Goal: Task Accomplishment & Management: Manage account settings

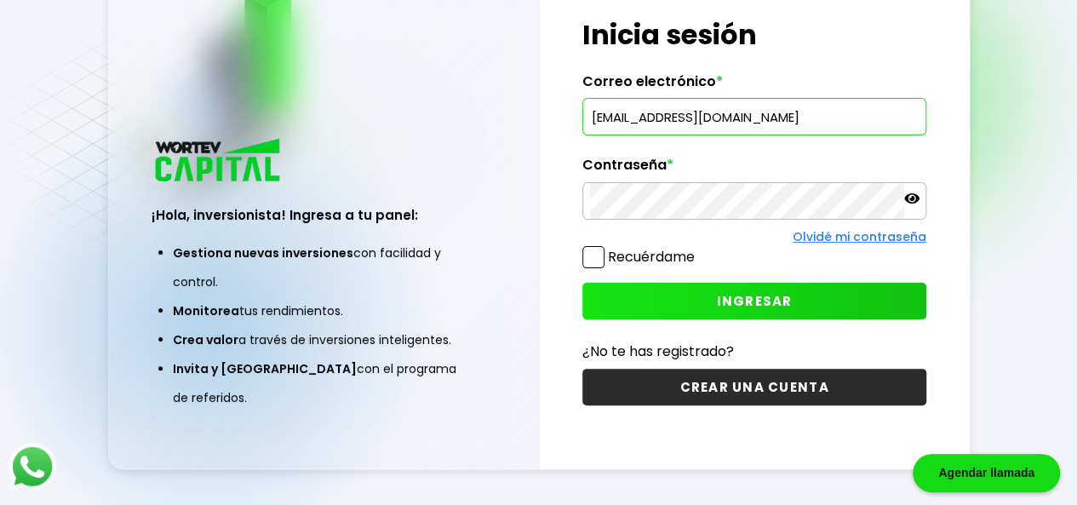
type input "[EMAIL_ADDRESS][DOMAIN_NAME]"
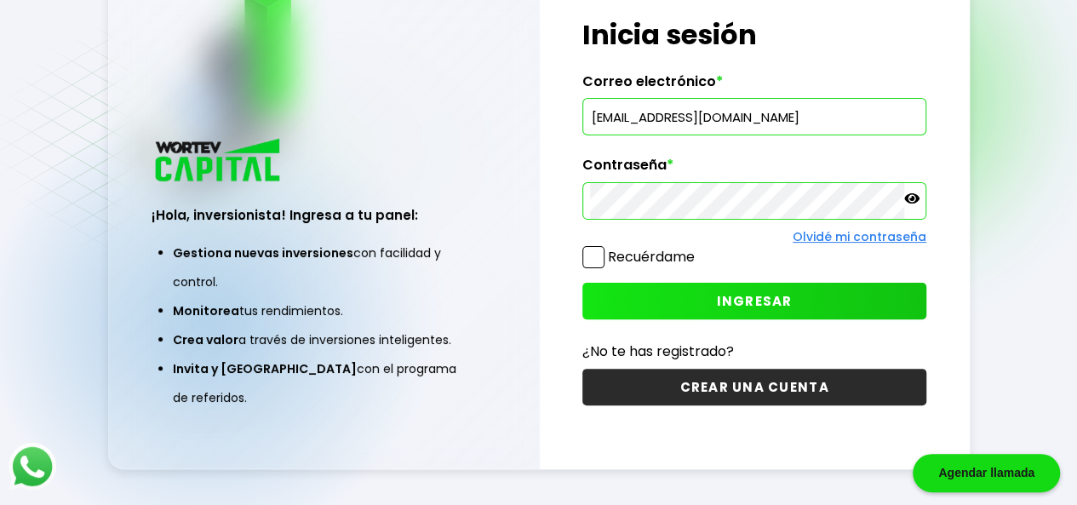
click at [765, 299] on span "INGRESAR" at bounding box center [755, 301] width 76 height 18
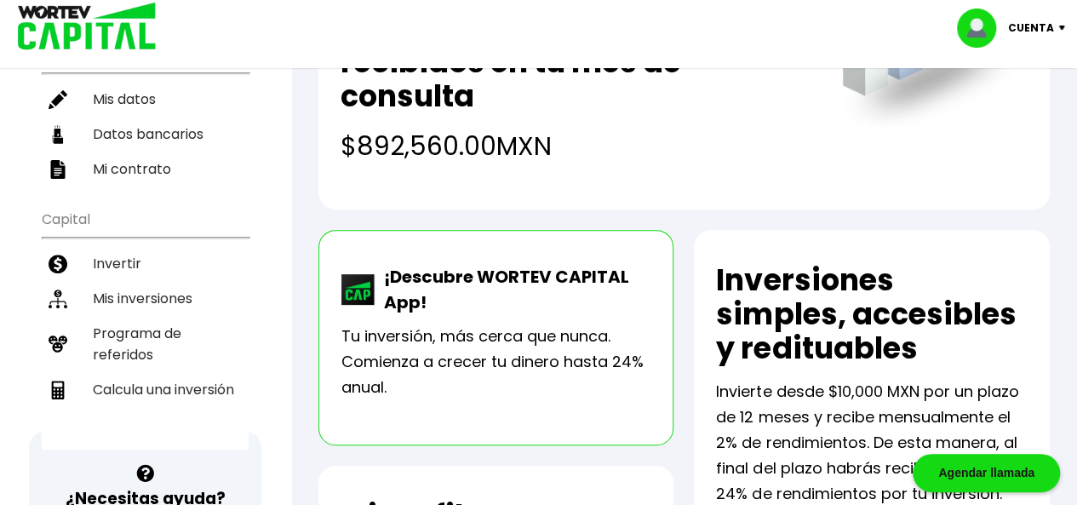
scroll to position [255, 0]
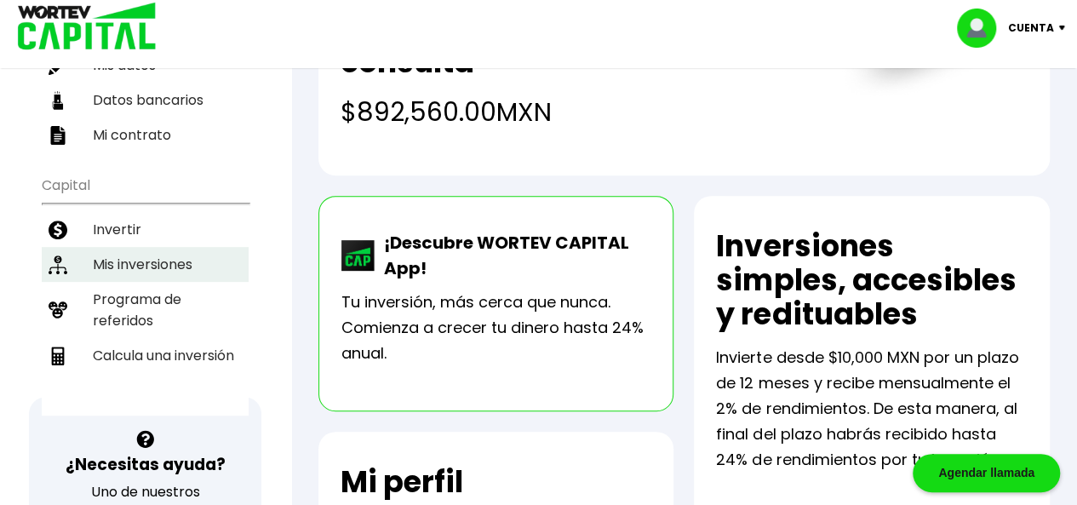
click at [140, 247] on li "Mis inversiones" at bounding box center [145, 264] width 207 height 35
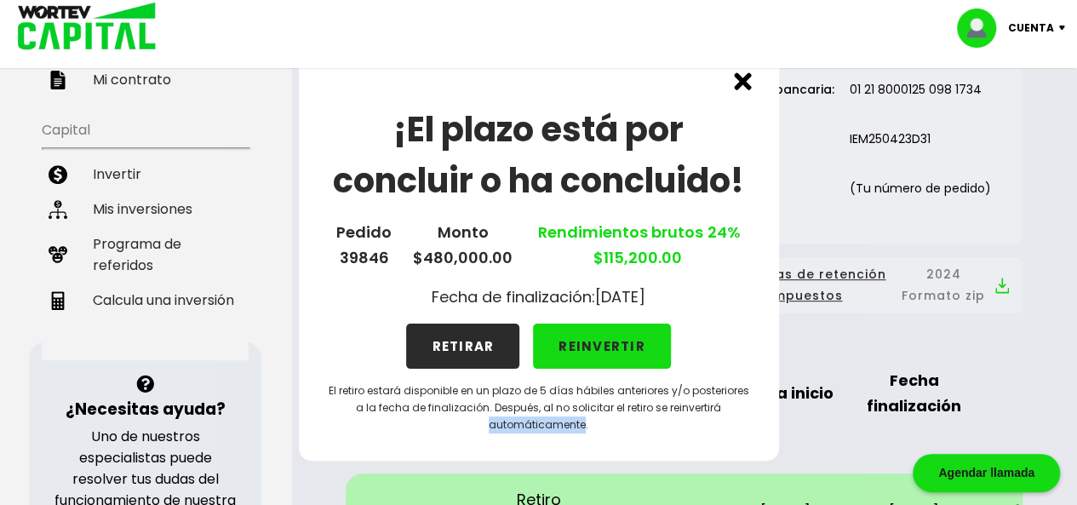
scroll to position [310, 0]
click at [590, 342] on button "REINVERTIR" at bounding box center [602, 346] width 138 height 45
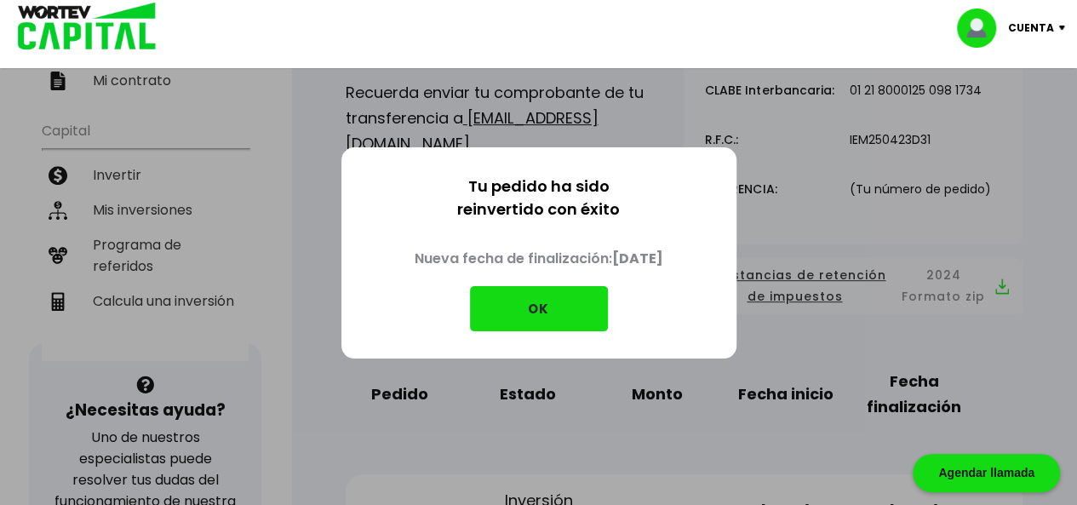
click at [548, 306] on button "OK" at bounding box center [539, 308] width 138 height 45
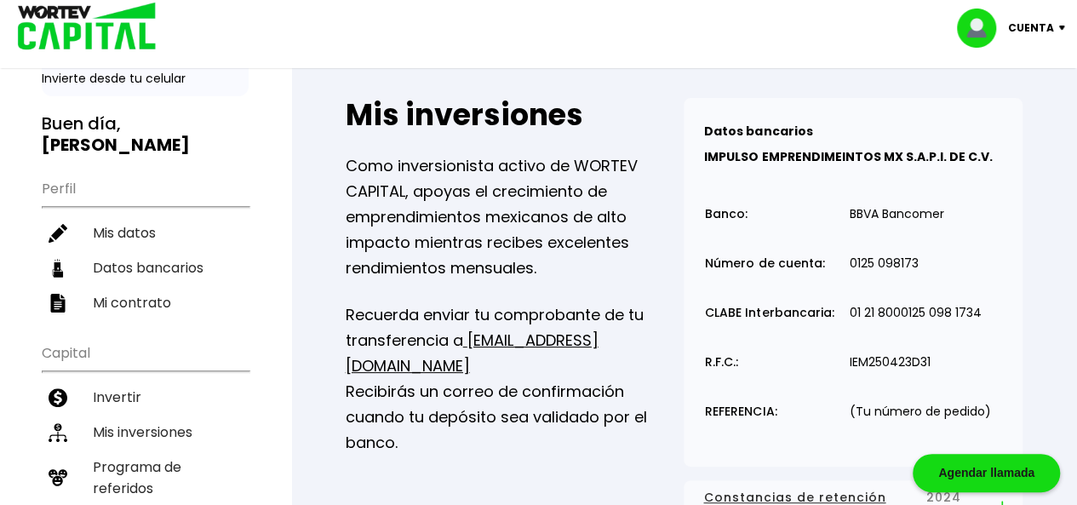
scroll to position [55, 0]
